Goal: Information Seeking & Learning: Learn about a topic

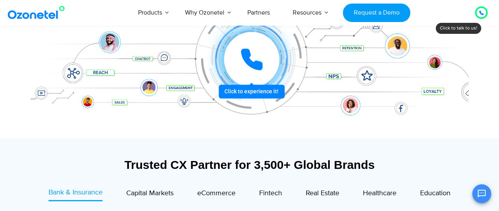
scroll to position [222, 0]
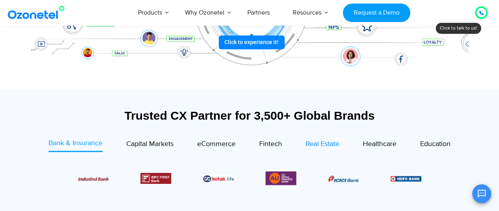
click at [320, 142] on span "Real Estate" at bounding box center [323, 144] width 34 height 9
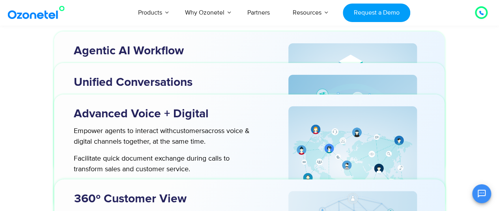
scroll to position [2248, 0]
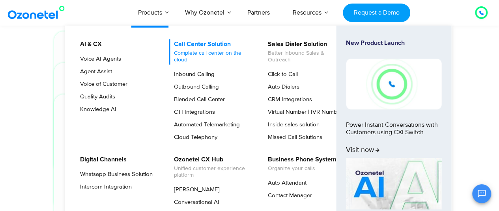
click at [190, 44] on link "Call Center Solution Complete call center on the cloud" at bounding box center [211, 51] width 84 height 25
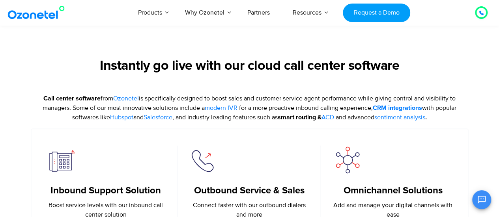
scroll to position [302, 0]
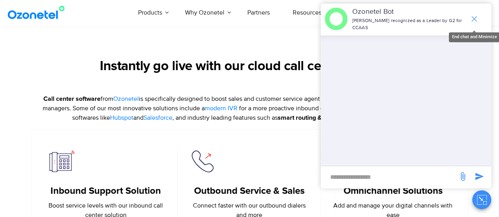
click at [478, 18] on icon "end chat or minimize" at bounding box center [473, 18] width 9 height 9
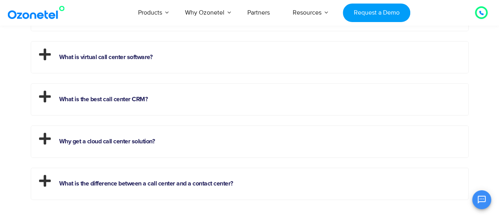
scroll to position [2283, 0]
click at [46, 97] on icon at bounding box center [45, 96] width 12 height 13
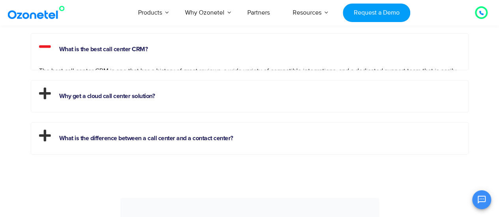
scroll to position [2233, 0]
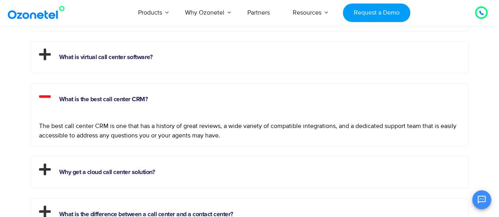
click at [46, 97] on icon at bounding box center [45, 96] width 12 height 13
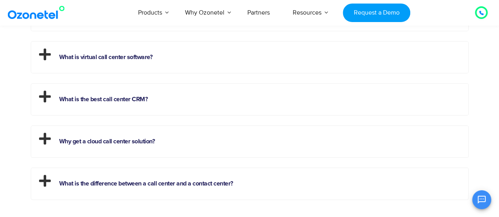
click at [47, 55] on icon at bounding box center [45, 53] width 12 height 13
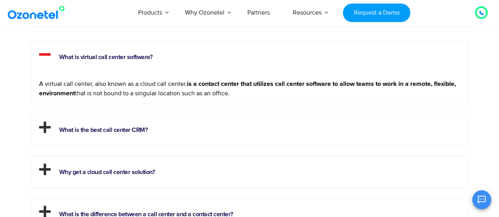
click at [47, 55] on icon at bounding box center [45, 53] width 12 height 13
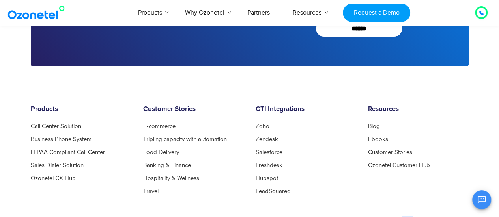
scroll to position [3093, 0]
